Goal: Task Accomplishment & Management: Use online tool/utility

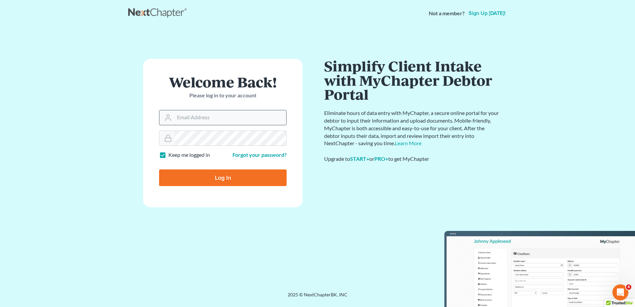
click at [187, 114] on input "Email Address" at bounding box center [230, 117] width 112 height 15
type input "[EMAIL_ADDRESS][DOMAIN_NAME]"
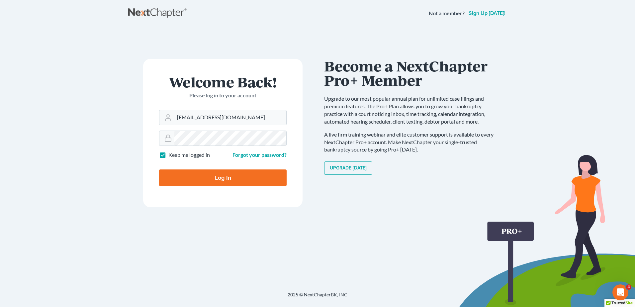
click at [232, 177] on input "Log In" at bounding box center [223, 177] width 128 height 17
type input "Thinking..."
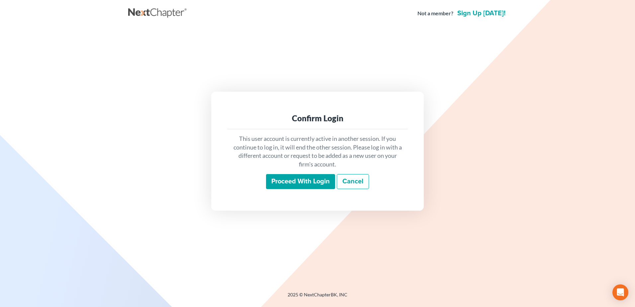
click at [297, 182] on input "Proceed with login" at bounding box center [300, 181] width 69 height 15
